Goal: Transaction & Acquisition: Book appointment/travel/reservation

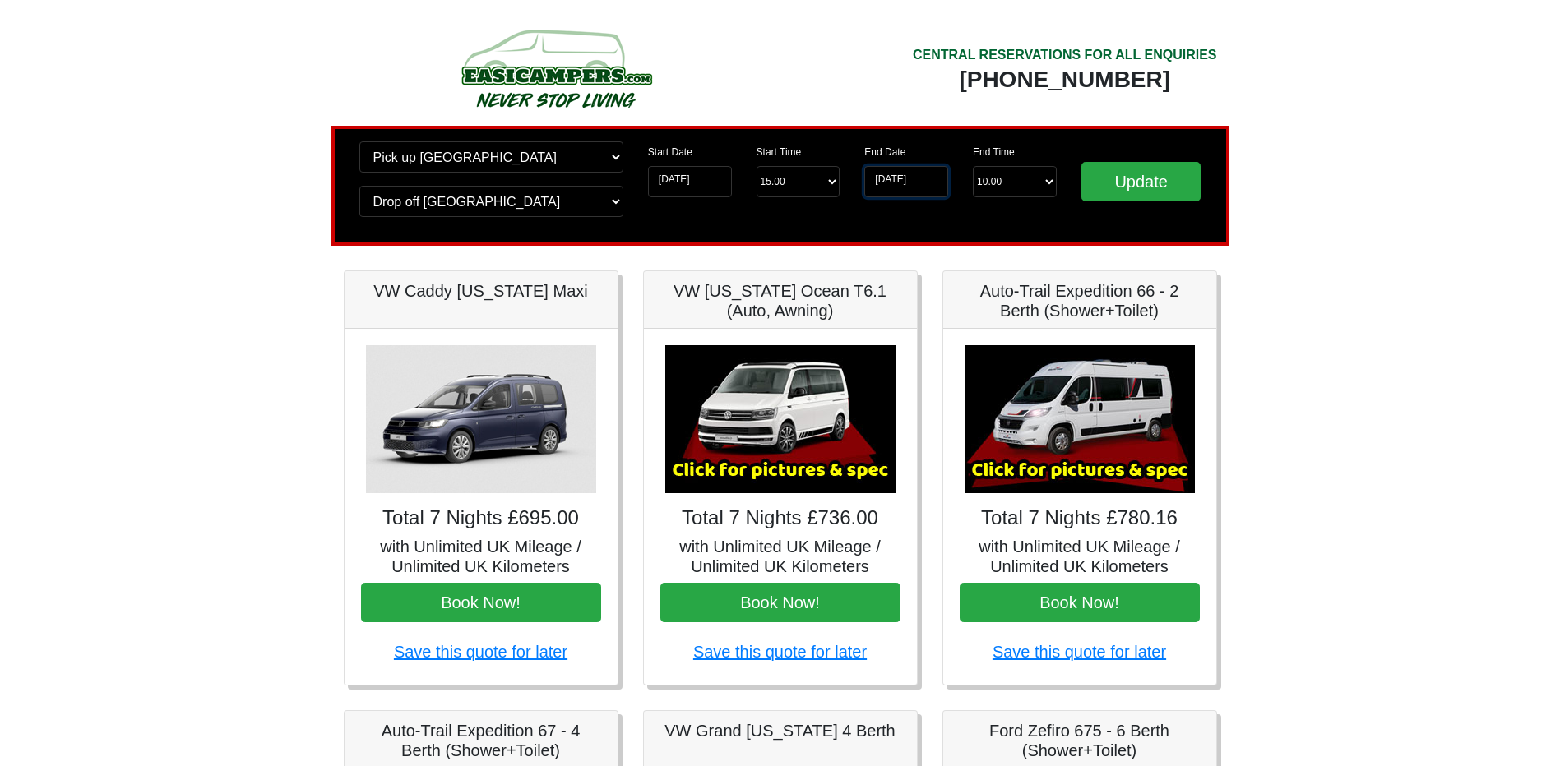
click at [907, 187] on input "18-05-2026" at bounding box center [906, 181] width 84 height 31
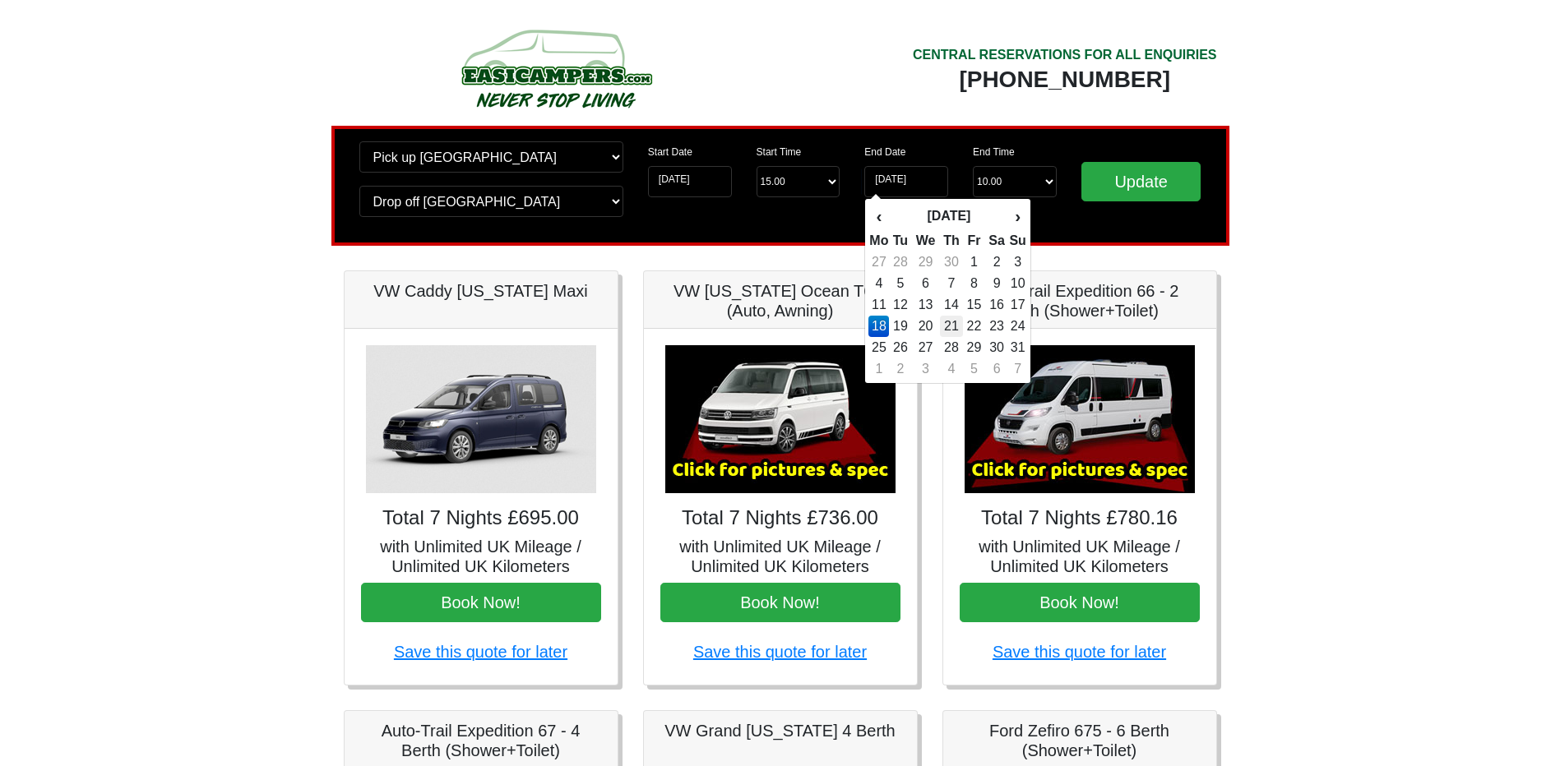
click at [956, 329] on td "21" at bounding box center [952, 326] width 24 height 21
type input "[DATE]"
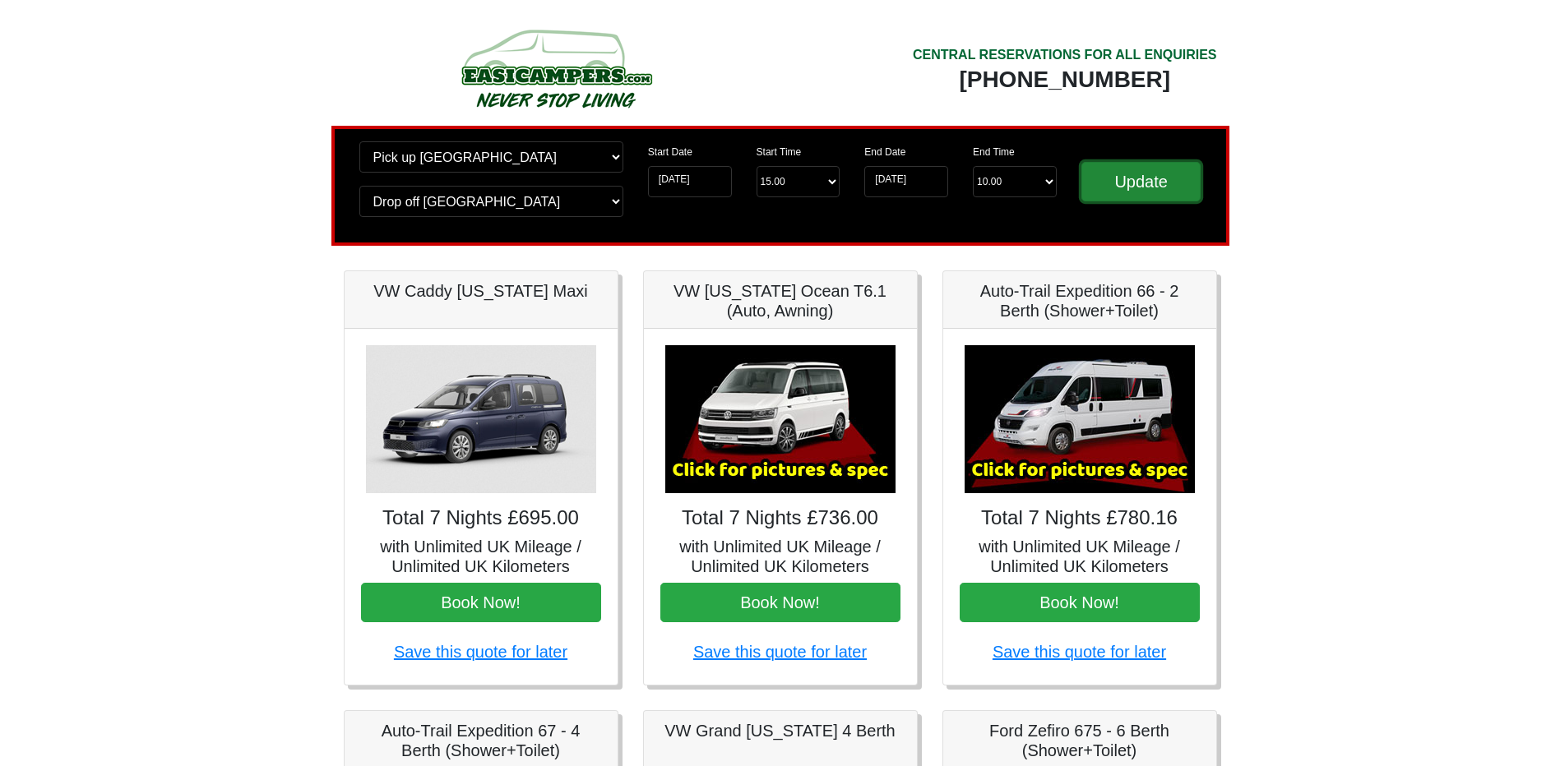
click at [1164, 186] on input "Update" at bounding box center [1141, 181] width 120 height 39
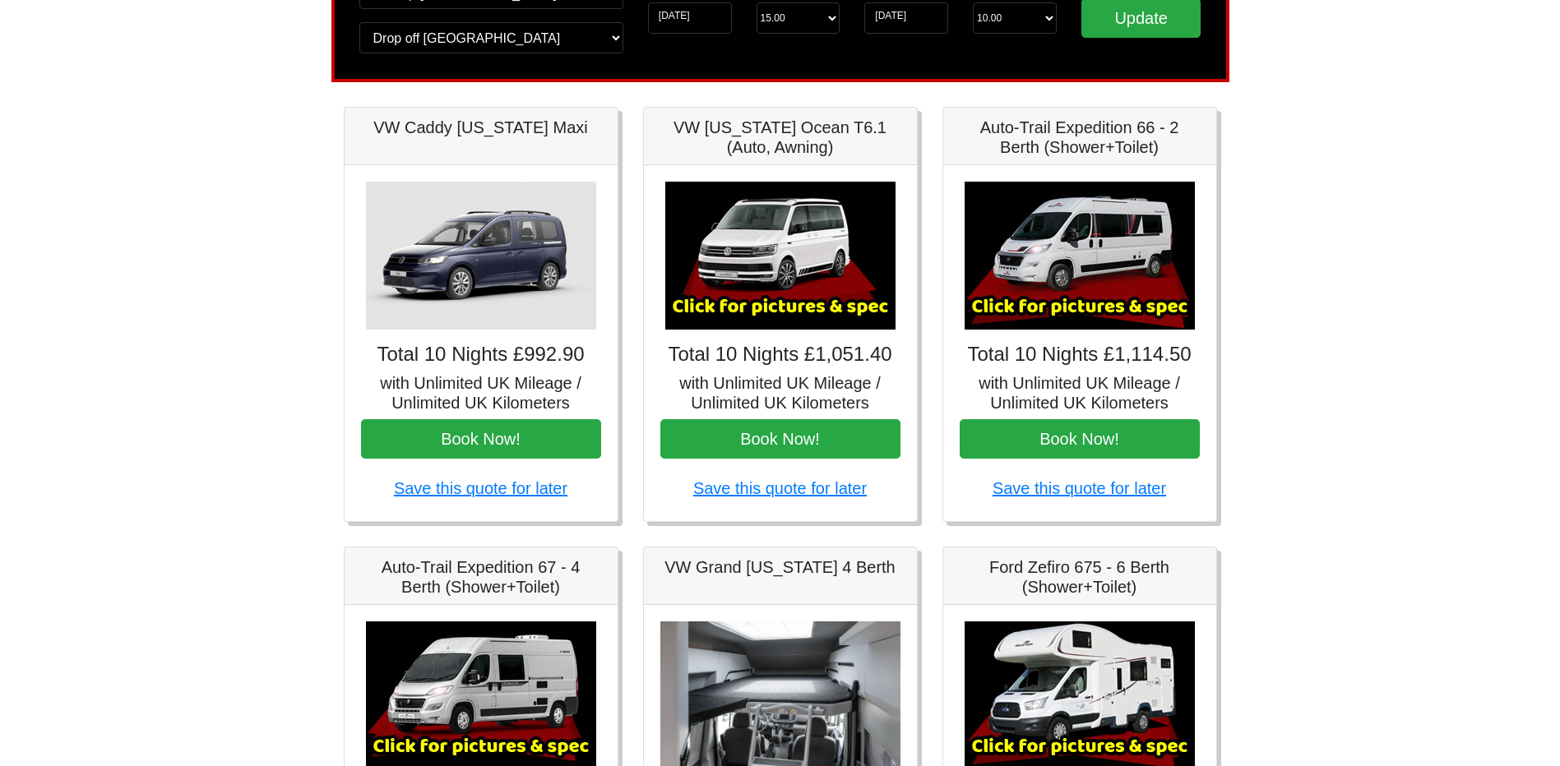
scroll to position [164, 0]
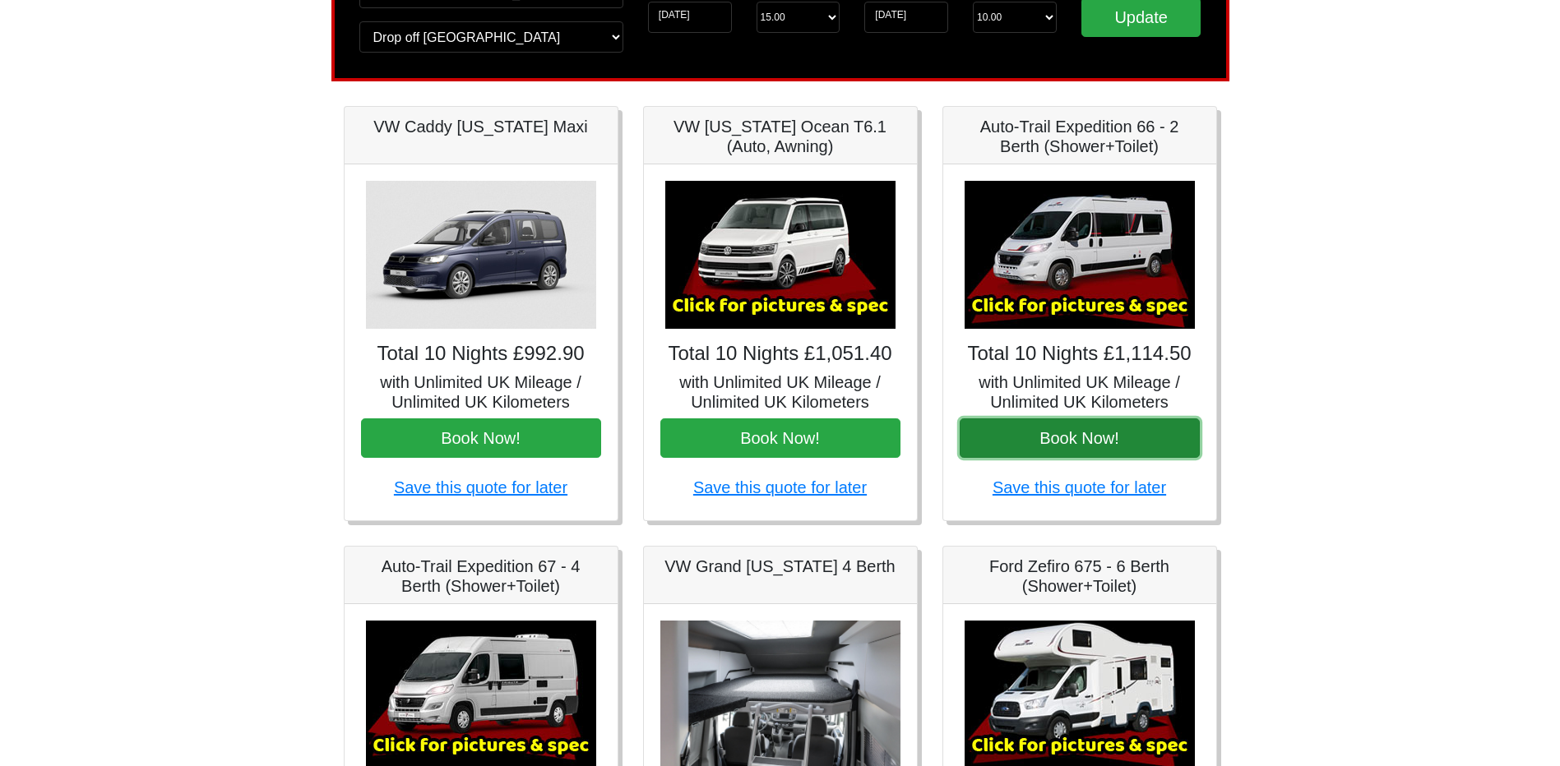
click at [1061, 433] on button "Book Now!" at bounding box center [1080, 438] width 240 height 39
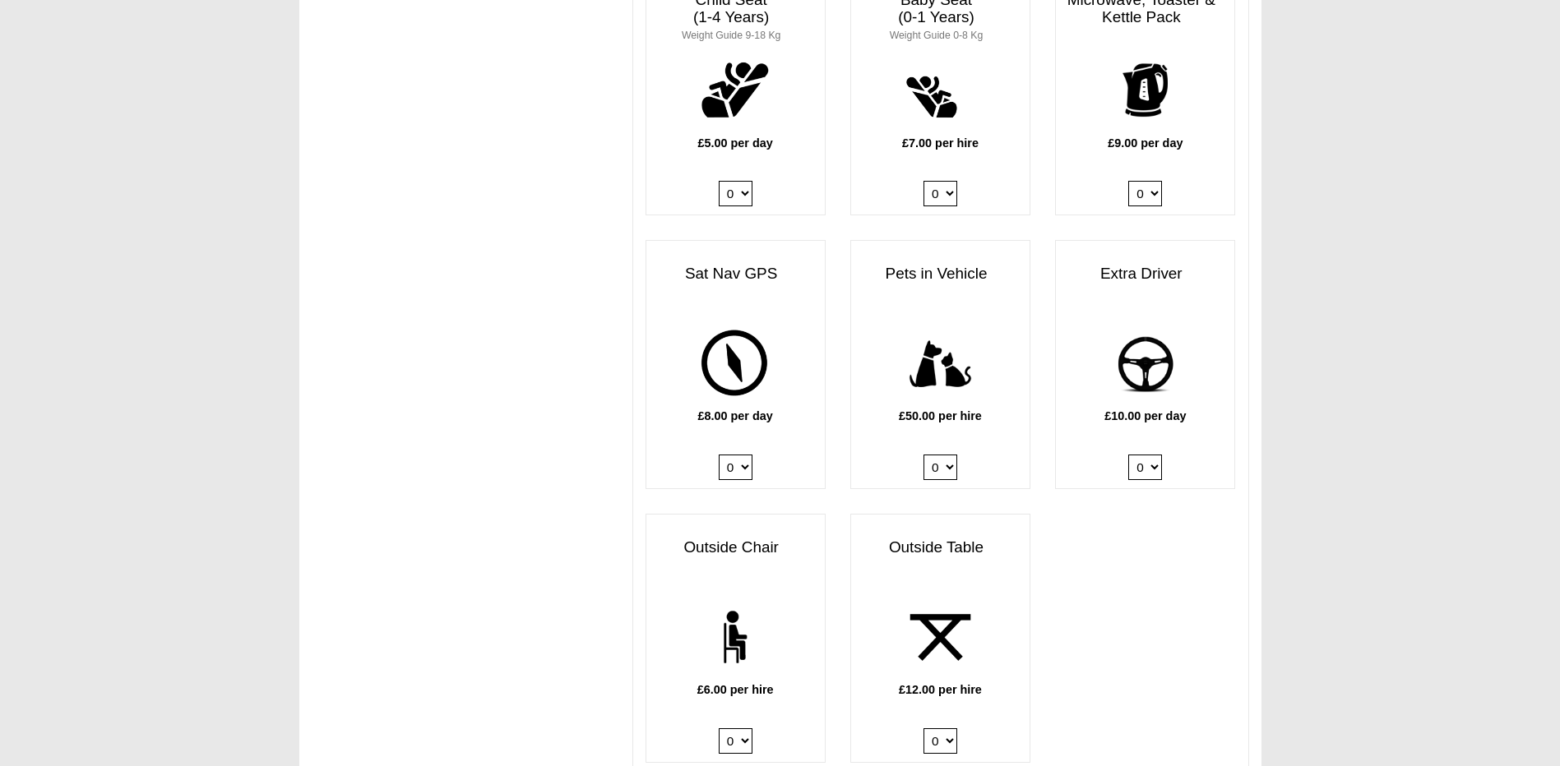
scroll to position [1727, 0]
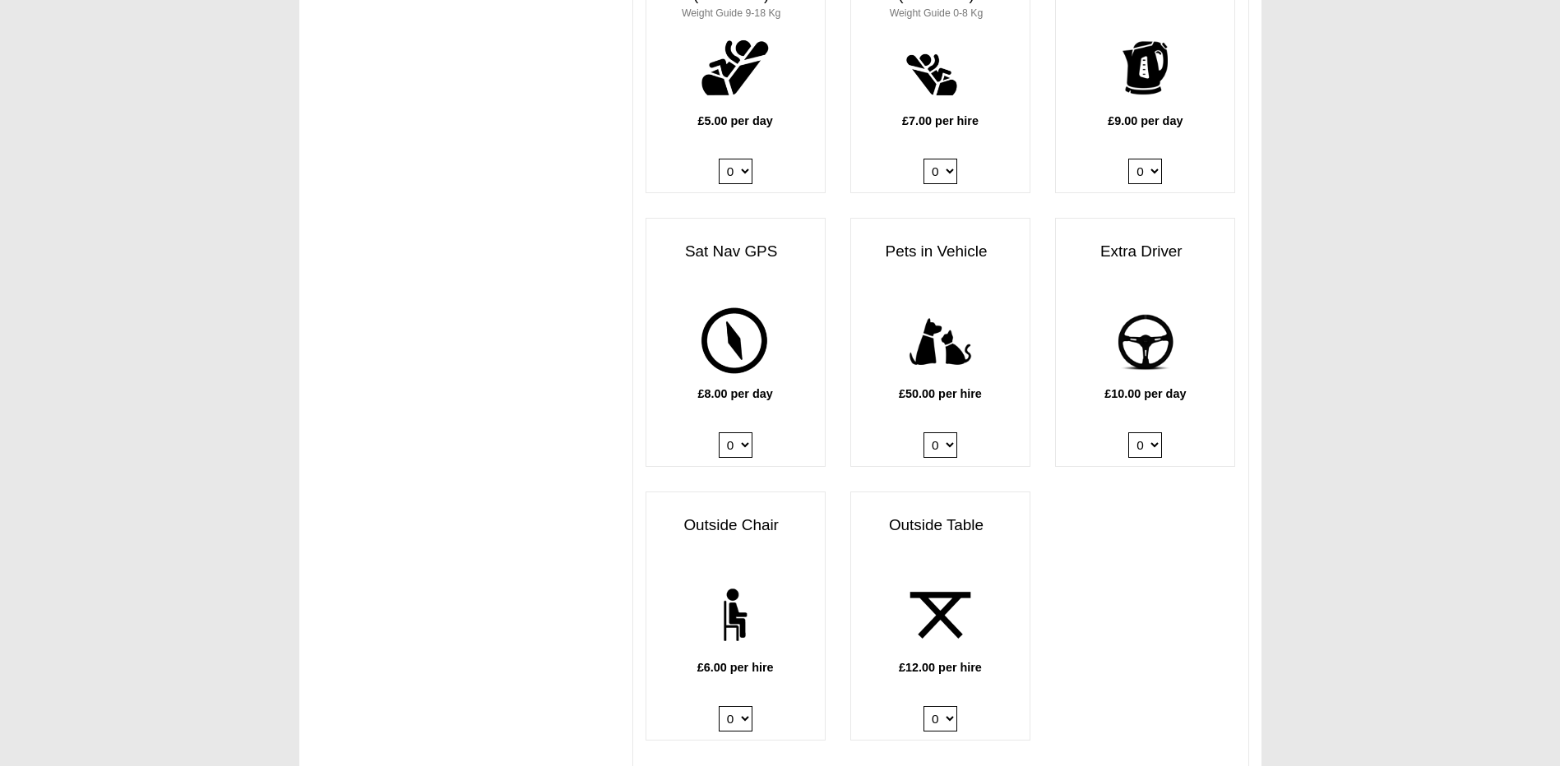
click at [1155, 457] on select "0 1" at bounding box center [1145, 444] width 34 height 25
select select "Extra Driver x QTY 1 @ 10.00 GBP per day."
click at [1128, 435] on select "0 1" at bounding box center [1145, 444] width 34 height 25
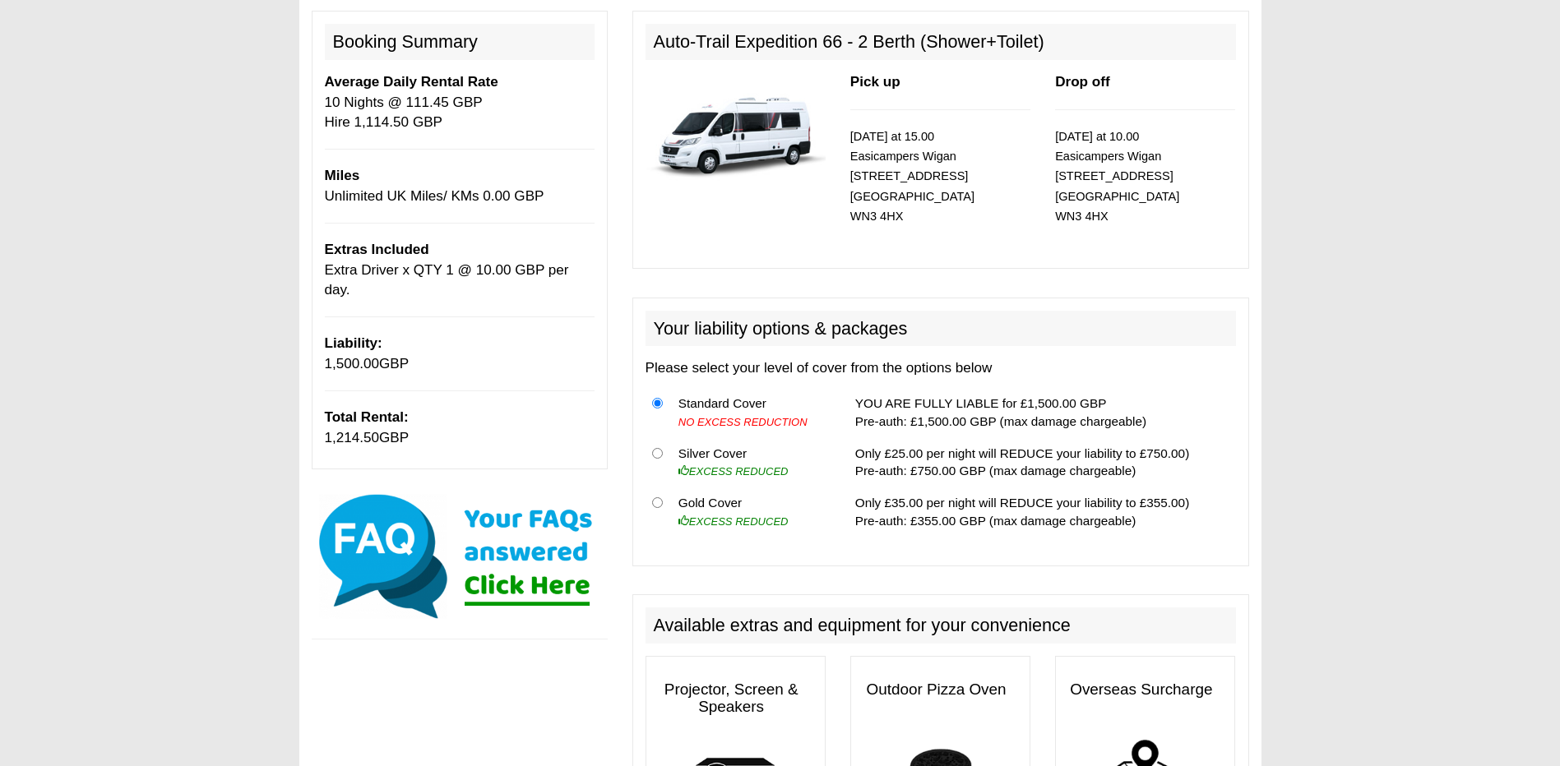
scroll to position [164, 0]
